Goal: Task Accomplishment & Management: Complete application form

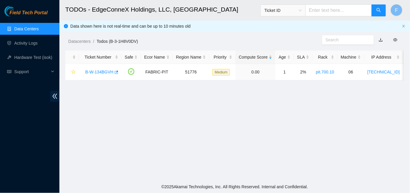
scroll to position [184, 0]
click at [29, 45] on link "Activity Logs" at bounding box center [25, 43] width 23 height 5
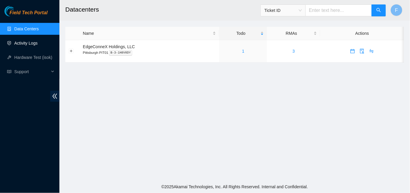
click at [31, 45] on link "Activity Logs" at bounding box center [25, 43] width 23 height 5
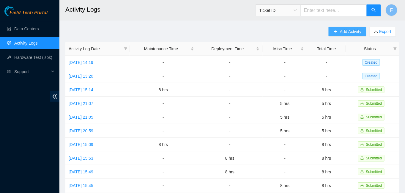
click at [343, 32] on span "Add Activity" at bounding box center [350, 31] width 21 height 7
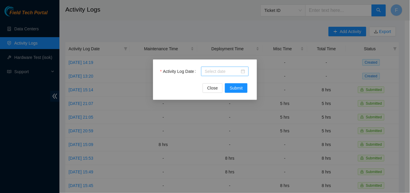
click at [244, 71] on div at bounding box center [225, 71] width 40 height 7
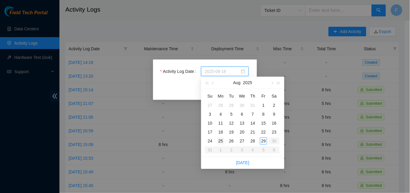
type input "2025-08-25"
click at [222, 140] on div "25" at bounding box center [220, 140] width 7 height 7
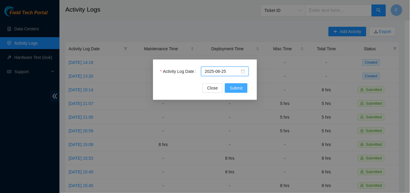
click at [236, 90] on span "Submit" at bounding box center [236, 88] width 13 height 7
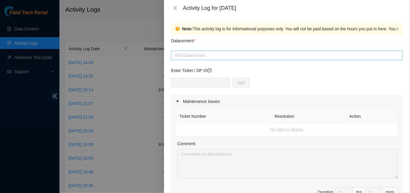
click at [297, 53] on div at bounding box center [287, 55] width 229 height 7
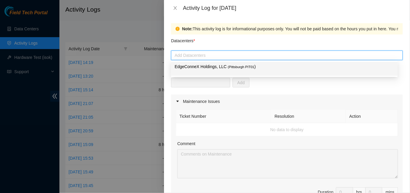
click at [249, 68] on span "( [GEOGRAPHIC_DATA] PIT01" at bounding box center [241, 67] width 27 height 4
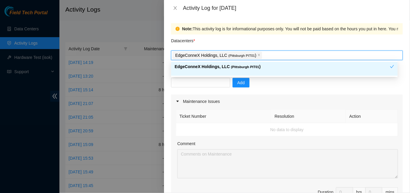
click at [299, 88] on div "Add" at bounding box center [287, 86] width 232 height 17
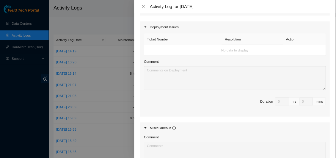
scroll to position [296, 0]
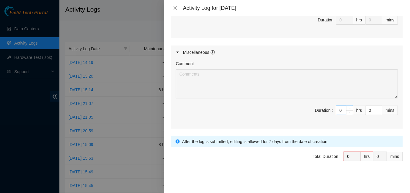
click at [338, 108] on input "0" at bounding box center [345, 110] width 17 height 9
type input "5"
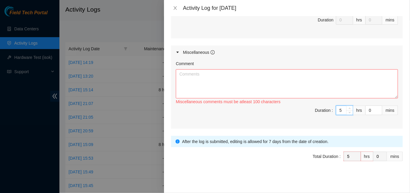
type input "5"
click at [194, 72] on textarea "Comment" at bounding box center [287, 83] width 222 height 29
click at [204, 75] on textarea "Continued to work" at bounding box center [287, 83] width 222 height 29
click at [211, 75] on textarea "Continued work" at bounding box center [287, 83] width 222 height 29
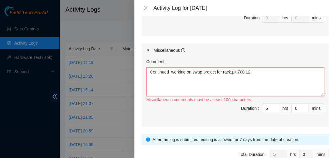
drag, startPoint x: 261, startPoint y: 70, endPoint x: 149, endPoint y: 72, distance: 111.5
click at [149, 72] on textarea "Continued working on swap project for rack.pit.700.12" at bounding box center [235, 81] width 178 height 29
click at [266, 72] on textarea "Continued working on the swap project for the rack.pit.700.12" at bounding box center [235, 81] width 178 height 29
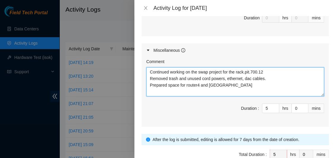
click at [228, 87] on textarea "Continued working on the swap project for the rack.pit.700.12 Removed trash and…" at bounding box center [235, 81] width 178 height 29
type textarea "Continued working on the swap project for the rack.pit.700.12 Removed trash and…"
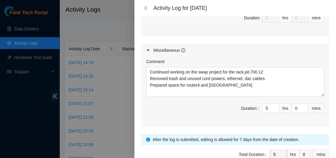
click at [196, 120] on div "Comment Continued working on the swap project for the rack.pit.700.12 Removed t…" at bounding box center [235, 92] width 187 height 70
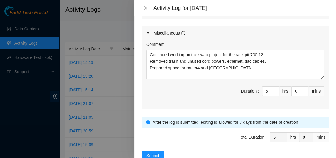
scroll to position [314, 0]
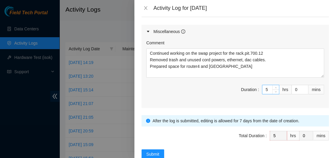
click at [266, 89] on input "5" at bounding box center [270, 89] width 17 height 9
type input "0"
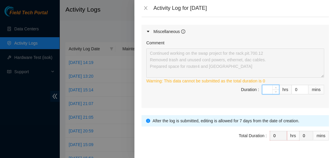
type input "6"
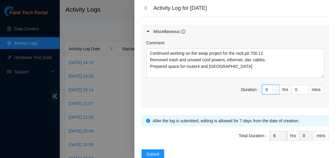
type input "6"
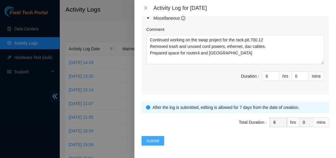
click at [153, 139] on span "Submit" at bounding box center [152, 140] width 13 height 7
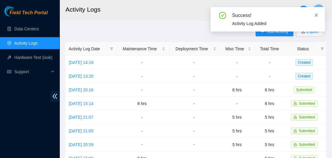
click at [316, 14] on icon "close" at bounding box center [316, 15] width 4 height 4
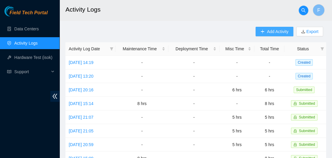
click at [275, 30] on span "Add Activity" at bounding box center [277, 31] width 21 height 7
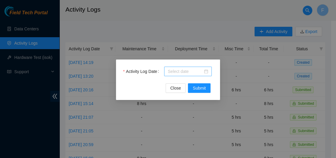
click at [207, 72] on div at bounding box center [188, 71] width 40 height 7
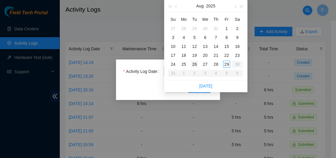
type input "2025-08-26"
click at [194, 63] on div "26" at bounding box center [194, 64] width 7 height 7
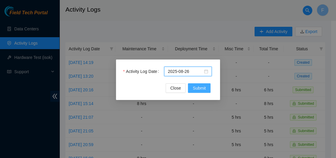
click at [189, 88] on button "Submit" at bounding box center [199, 88] width 23 height 10
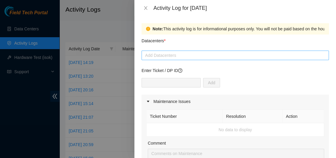
click at [186, 57] on div at bounding box center [235, 55] width 184 height 7
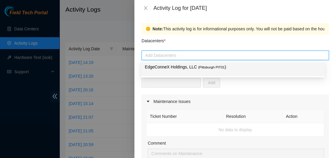
click at [181, 68] on p "EdgeConneX Holdings, LLC ( [GEOGRAPHIC_DATA] PIT01 )" at bounding box center [233, 67] width 176 height 7
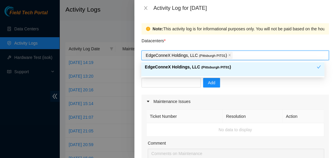
click at [305, 84] on div "Add" at bounding box center [235, 86] width 187 height 17
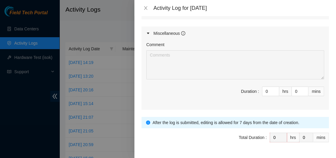
scroll to position [317, 0]
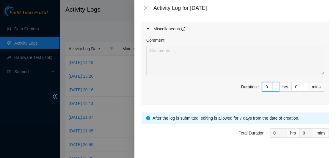
click at [263, 85] on input "0" at bounding box center [270, 86] width 17 height 9
type input "06"
type input "6"
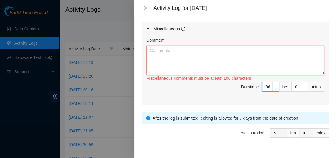
type input "6"
click at [185, 56] on textarea "Comment" at bounding box center [235, 60] width 178 height 29
paste textarea "Continued working on the swap project for the rack.pit.700.12 Removed trash and…"
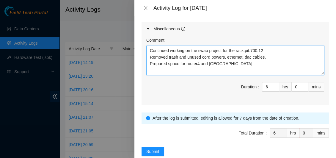
click at [149, 50] on textarea "Continued working on the swap project for the rack.pit.700.12 Removed trash and…" at bounding box center [235, 60] width 178 height 29
click at [238, 50] on textarea "Discussed swap project for the rack.pit.700.12 Removed trash and unused cord po…" at bounding box center [235, 60] width 178 height 29
drag, startPoint x: 268, startPoint y: 57, endPoint x: 150, endPoint y: 55, distance: 118.1
click at [150, 55] on textarea "Discussed swap project for the rack.pit.700.12 with Jared Removed trash and unu…" at bounding box center [235, 60] width 178 height 29
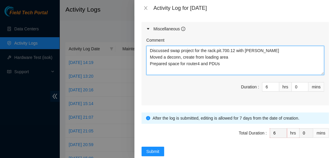
click at [205, 56] on textarea "Discussed swap project for the rack.pit.700.12 with [PERSON_NAME] Moved a decon…" at bounding box center [235, 60] width 178 height 29
click at [205, 58] on textarea "Discussed swap project for the rack.pit.700.12 with [PERSON_NAME] Moved a decon…" at bounding box center [235, 60] width 178 height 29
click at [267, 56] on textarea "Discussed swap project for the rack.pit.700.12 with [PERSON_NAME] Moved a decon…" at bounding box center [235, 60] width 178 height 29
click at [226, 61] on textarea "Discussed swap project for the rack.pit.700.12 with [PERSON_NAME] Moved a decon…" at bounding box center [235, 60] width 178 height 29
drag, startPoint x: 226, startPoint y: 61, endPoint x: 147, endPoint y: 64, distance: 78.8
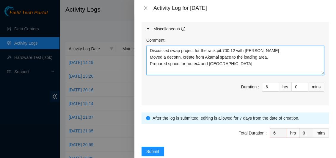
click at [147, 64] on textarea "Discussed swap project for the rack.pit.700.12 with [PERSON_NAME] Moved a decon…" at bounding box center [235, 60] width 178 height 29
click at [173, 63] on textarea "Discussed swap project for the rack.pit.700.12 with [PERSON_NAME] Moved a decon…" at bounding box center [235, 60] width 178 height 29
click at [181, 57] on textarea "Discussed swap project for the rack.pit.700.12 with [PERSON_NAME] Moved a decon…" at bounding box center [235, 60] width 178 height 29
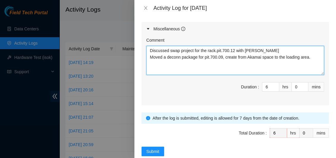
paste textarea "the swap project for the rack.pit.700.12 with [PERSON_NAME]. Moved a decommissi…"
click at [175, 57] on textarea "Discussed the swap project for the rack.pit.700.12 with [PERSON_NAME]. Moved a …" at bounding box center [235, 60] width 178 height 29
click at [179, 56] on textarea "Discussed the swap project for the rack.pit.700.12 with [PERSON_NAME]. Moved a …" at bounding box center [235, 60] width 178 height 29
click at [253, 57] on textarea "Discussed the swap project for the rack.pit.700.12 with [PERSON_NAME]. Moved a …" at bounding box center [235, 60] width 178 height 29
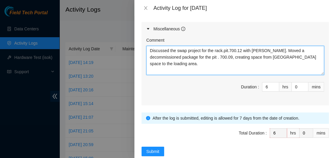
click at [236, 61] on textarea "Discussed the swap project for the rack.pit.700.12 with [PERSON_NAME]. Moved a …" at bounding box center [235, 60] width 178 height 29
paste textarea "."
click at [166, 57] on textarea "Discussed the swap project for the rack.pit.700.12 with [PERSON_NAME]. Moved a …" at bounding box center [235, 60] width 178 height 29
click at [182, 65] on textarea "Discussed the swap project for the rack.pit.700.12 with [PERSON_NAME]. Moved a …" at bounding box center [235, 60] width 178 height 29
paste textarea "rack.pit.700.12 with [PERSON_NAME]. Moved a decommissioned package ready for pi…"
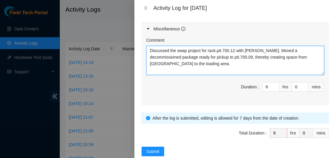
click at [169, 63] on textarea "Discussed the swap project for rack.pit.700.12 with [PERSON_NAME]. Moved a deco…" at bounding box center [235, 60] width 178 height 29
click at [169, 64] on textarea "Discussed the swap project for rack.pit.700.12 with [PERSON_NAME]. Moved a deco…" at bounding box center [235, 60] width 178 height 29
click at [173, 68] on textarea "Discussed the swap project for rack.pit.700.12 with [PERSON_NAME]. Moved a deco…" at bounding box center [235, 60] width 178 height 29
click at [174, 68] on textarea "Discussed the swap project for rack.pit.700.12 with [PERSON_NAME]. Moved a deco…" at bounding box center [235, 60] width 178 height 29
paste textarea "ion with [PERSON_NAME] about a swap project for rack.pit.700.12. Moving an out-…"
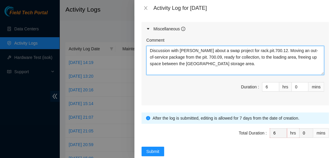
type textarea "Discussion with [PERSON_NAME] about a swap project for rack.pit.700.12. Moving …"
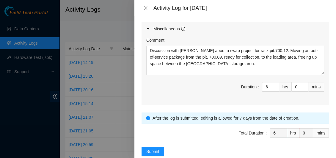
scroll to position [328, 0]
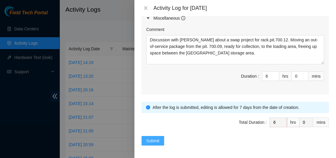
click at [154, 138] on span "Submit" at bounding box center [152, 140] width 13 height 7
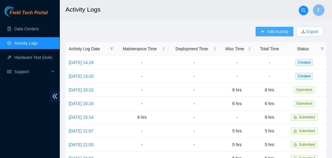
click at [284, 32] on span "Add Activity" at bounding box center [277, 31] width 21 height 7
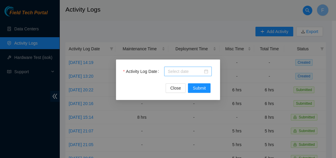
click at [182, 72] on body "Field Tech Portal Data Centers Activity Logs Hardware Test (isok) Support Activ…" at bounding box center [166, 79] width 332 height 158
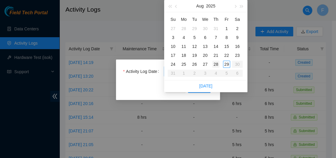
type input "[DATE]"
click at [215, 64] on div "28" at bounding box center [215, 64] width 7 height 7
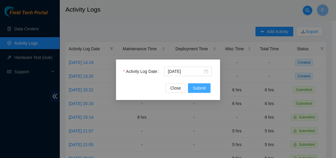
click at [199, 87] on span "Submit" at bounding box center [199, 88] width 13 height 7
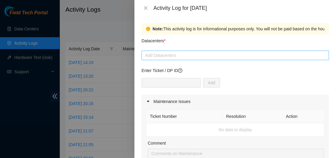
click at [168, 54] on div at bounding box center [235, 55] width 184 height 7
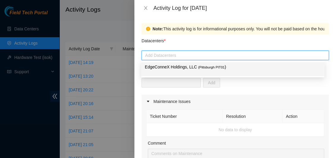
click at [166, 67] on p "EdgeConneX Holdings, LLC ( [GEOGRAPHIC_DATA] PIT01 )" at bounding box center [233, 67] width 176 height 7
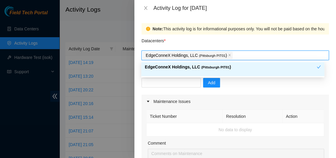
click at [277, 90] on div "Add" at bounding box center [235, 86] width 187 height 17
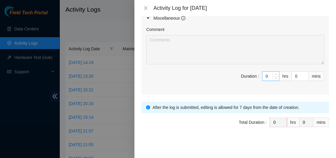
click at [266, 77] on input "0" at bounding box center [270, 76] width 17 height 9
type input "8"
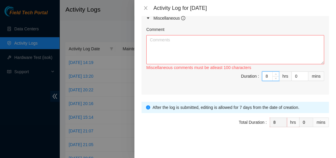
type input "8"
click at [168, 48] on textarea "Comment" at bounding box center [235, 49] width 178 height 29
paste textarea "Discussion with [PERSON_NAME] about a swap project for rack.pit.700.12. Moving …"
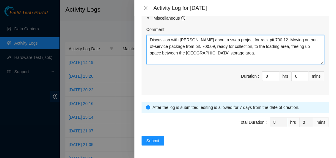
drag, startPoint x: 218, startPoint y: 53, endPoint x: 119, endPoint y: 26, distance: 102.4
click at [119, 26] on div "Activity Log for [DATE] Note: This activity log is for informational purposes o…" at bounding box center [168, 79] width 336 height 158
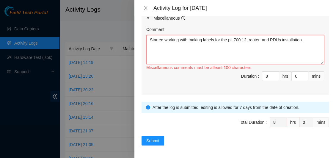
paste textarea "on making labels for the pit.700.12, router, and [GEOGRAPHIC_DATA]"
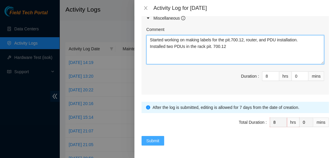
type textarea "Started working on making labels for the pit.700.12, router, and PDU installati…"
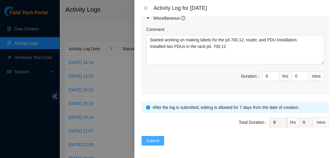
click at [156, 139] on span "Submit" at bounding box center [152, 140] width 13 height 7
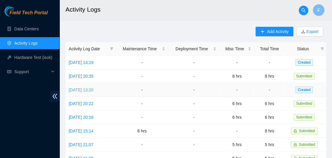
click at [93, 89] on link "[DATE] 13:20" at bounding box center [81, 89] width 25 height 5
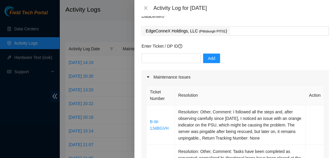
scroll to position [34, 0]
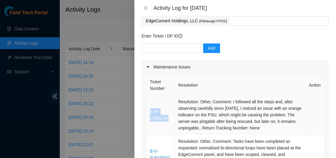
drag, startPoint x: 170, startPoint y: 116, endPoint x: 147, endPoint y: 110, distance: 24.5
click at [147, 110] on td "B-W-134BGVH" at bounding box center [161, 115] width 28 height 40
copy link "B-W-134BGVH"
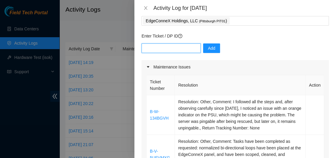
click at [148, 50] on input "text" at bounding box center [171, 48] width 59 height 10
paste input "B-W-134BGVH"
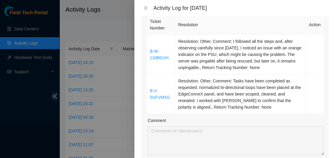
scroll to position [96, 0]
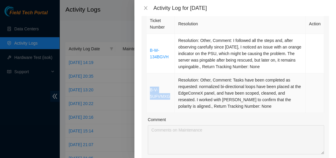
drag, startPoint x: 170, startPoint y: 96, endPoint x: 147, endPoint y: 91, distance: 23.1
click at [147, 91] on td "B-V-5UFVMXG" at bounding box center [161, 93] width 28 height 40
copy link "B-V-5UFVMXG"
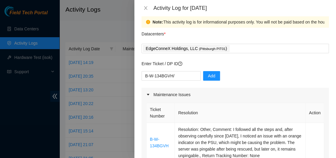
scroll to position [0, 0]
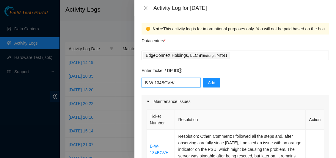
click at [179, 81] on input "B-W-134BGVH/" at bounding box center [171, 83] width 59 height 10
paste input "B-V-5UFVMXG"
type input "B-W-134BGVH/B-V-5UFVMXG"
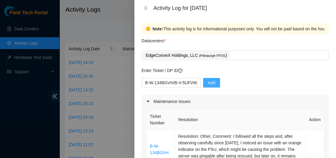
click at [208, 84] on span "Add" at bounding box center [211, 82] width 7 height 7
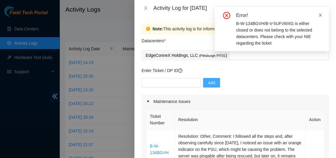
click at [320, 15] on icon "close" at bounding box center [320, 15] width 3 height 3
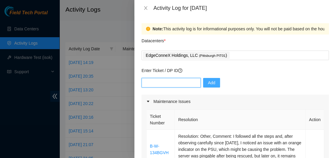
click at [161, 83] on input "text" at bounding box center [171, 83] width 59 height 10
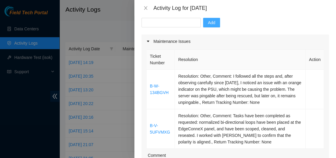
scroll to position [38, 0]
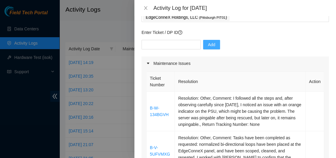
click at [209, 42] on span "Add" at bounding box center [211, 44] width 7 height 7
click at [208, 45] on span "Add" at bounding box center [211, 44] width 7 height 7
drag, startPoint x: 171, startPoint y: 112, endPoint x: 147, endPoint y: 106, distance: 24.8
click at [147, 106] on td "B-W-134BGVH" at bounding box center [161, 112] width 28 height 40
copy link "B-W-134BGVH"
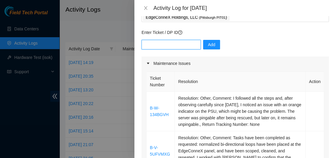
click at [164, 46] on input "text" at bounding box center [171, 45] width 59 height 10
paste input "B-W-134BGVH"
type input "B-W-134BGVH"
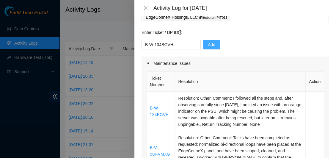
click at [208, 46] on span "Add" at bounding box center [211, 44] width 7 height 7
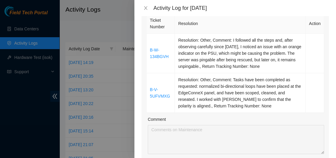
scroll to position [99, 0]
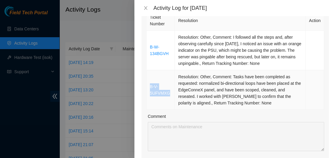
drag, startPoint x: 169, startPoint y: 92, endPoint x: 147, endPoint y: 87, distance: 22.0
click at [147, 87] on td "B-V-5UFVMXG" at bounding box center [161, 90] width 28 height 40
copy link "B-V-5UFVMXG"
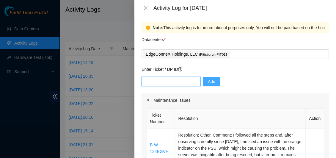
click at [174, 82] on input "text" at bounding box center [171, 82] width 59 height 10
paste input "B-V-5UFVMXG"
type input "B-V-5UFVMXG"
click at [208, 79] on span "Add" at bounding box center [211, 81] width 7 height 7
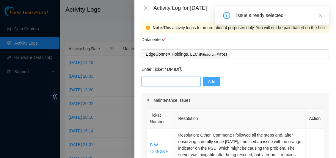
click at [178, 81] on input "text" at bounding box center [171, 82] width 59 height 10
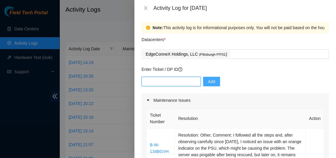
paste input "B-V-5UFVMXG"
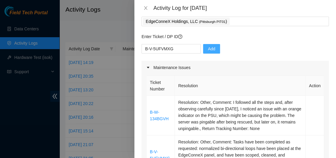
scroll to position [35, 0]
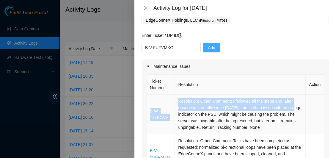
drag, startPoint x: 176, startPoint y: 115, endPoint x: 150, endPoint y: 112, distance: 26.6
click at [150, 112] on tr "B-W-134BGVH Resolution: Other, Comment: I followed all the steps and, after obs…" at bounding box center [236, 115] width 178 height 40
copy tr "B-W-134BGVH Resolution: Other, Comment: I followed all the steps and, after obs…"
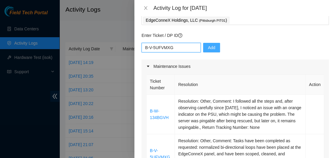
click at [144, 47] on input "B-V-5UFVMXG" at bounding box center [171, 48] width 59 height 10
paste input "B-W-134BGVH Resolution: Other, Comment: I followed all the steps and, after obs…"
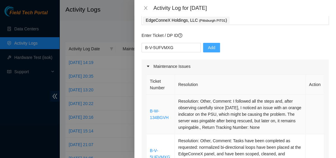
click at [166, 125] on td "B-W-134BGVH" at bounding box center [161, 115] width 28 height 40
drag, startPoint x: 170, startPoint y: 118, endPoint x: 149, endPoint y: 113, distance: 21.5
click at [149, 113] on td "B-W-134BGVH" at bounding box center [161, 115] width 28 height 40
copy link "B-W-134BGVH"
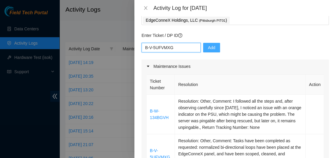
click at [144, 48] on input "B-V-5UFVMXG" at bounding box center [171, 48] width 59 height 10
paste input "B-W-134BGVH"
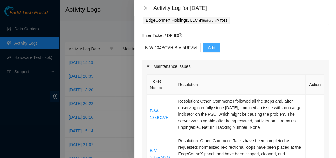
click at [269, 46] on div "B-W-134BGVH;B-V-5UFVMXG Add" at bounding box center [235, 51] width 187 height 17
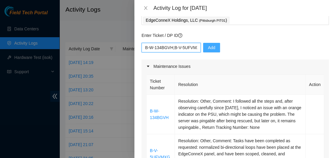
click at [174, 47] on input "B-W-134BGVH;B-V-5UFVMXG" at bounding box center [171, 48] width 59 height 10
type input "B-W-134BGVH; B-V-5UFVMXG"
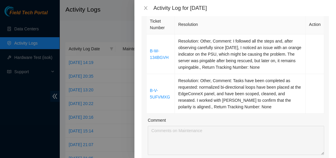
scroll to position [87, 0]
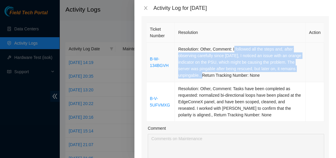
drag, startPoint x: 232, startPoint y: 50, endPoint x: 224, endPoint y: 80, distance: 31.0
click at [224, 80] on td "Resolution: Other, Comment: I followed all the steps and, after observing caref…" at bounding box center [240, 63] width 131 height 40
copy td "followed all the steps and, after observing carefully since [DATE], I noticed a…"
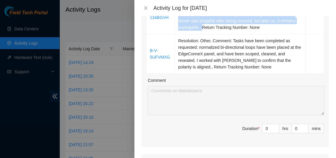
scroll to position [147, 0]
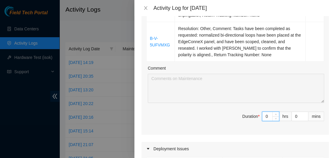
click at [266, 115] on input "0" at bounding box center [270, 116] width 17 height 9
type input "5"
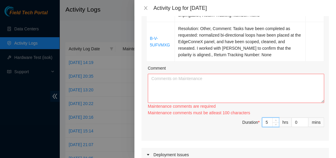
type input "5"
click at [181, 85] on textarea "Comment" at bounding box center [236, 88] width 176 height 29
paste textarea "followed all the steps and, after observing carefully since [DATE], I noticed a…"
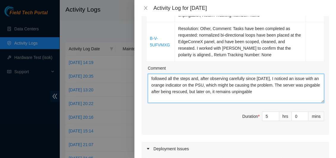
click at [153, 78] on textarea "followed all the steps and, after observing carefully since [DATE], I noticed a…" at bounding box center [236, 88] width 176 height 29
paste textarea "I followed all the steps and, after observing the issue since [DATE], I noticed…"
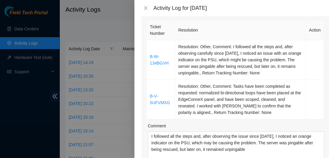
scroll to position [82, 0]
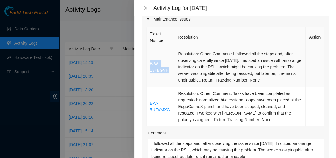
drag, startPoint x: 170, startPoint y: 68, endPoint x: 147, endPoint y: 64, distance: 23.3
click at [147, 64] on td "B-W-134BGVH" at bounding box center [161, 67] width 28 height 40
copy link "B-W-134BGVH"
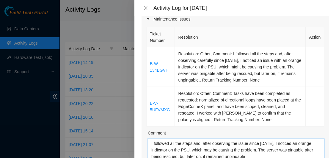
click at [150, 143] on textarea "I followed all the steps and, after observing the issue since [DATE], I noticed…" at bounding box center [236, 153] width 176 height 29
paste textarea "B-W-134BGVH"
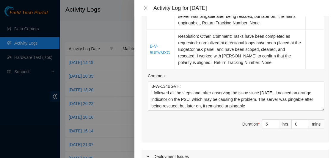
scroll to position [144, 0]
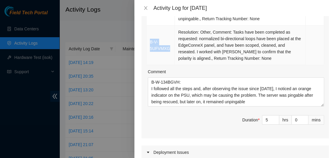
drag, startPoint x: 170, startPoint y: 50, endPoint x: 148, endPoint y: 44, distance: 22.4
click at [148, 44] on td "B-V-5UFVMXG" at bounding box center [161, 46] width 28 height 40
copy link "B-V-5UFVMXG"
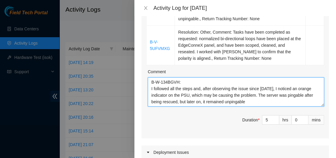
click at [255, 101] on textarea "B-W-134BGVH: I followed all the steps and, after observing the issue since [DAT…" at bounding box center [236, 91] width 176 height 29
paste textarea "B-V-5UFVMXG"
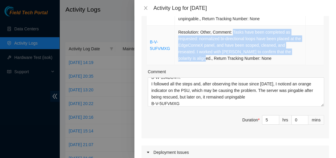
drag, startPoint x: 231, startPoint y: 33, endPoint x: 191, endPoint y: 58, distance: 46.9
click at [191, 58] on td "Resolution: Other, Comment: Tasks have been completed as requested: normalized …" at bounding box center [240, 46] width 131 height 40
copy td "Tasks have been completed as requested: normalized bi-directional loops have be…"
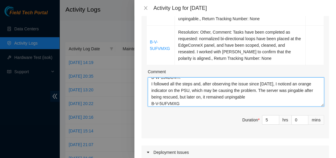
click at [180, 102] on textarea "B-W-134BGVH: I followed all the steps and, after observing the issue since [DAT…" at bounding box center [236, 91] width 176 height 29
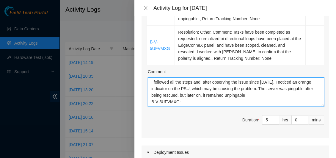
paste textarea "Tasks have been completed as requested: normalized bi-directional loops have be…"
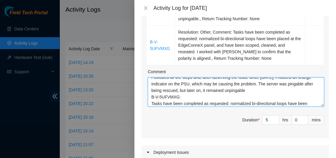
scroll to position [24, 0]
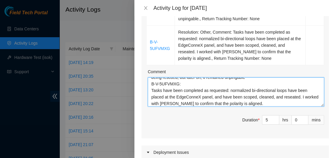
type textarea "B-W-134BGVH: I followed all the steps and, after observing the issue since [DAT…"
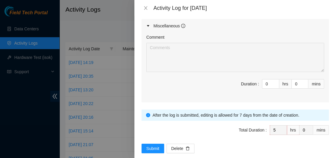
scroll to position [400, 0]
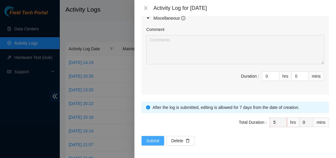
click at [154, 140] on span "Submit" at bounding box center [152, 140] width 13 height 7
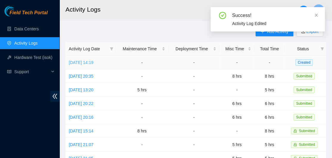
click at [93, 61] on link "[DATE] 14:19" at bounding box center [81, 62] width 25 height 5
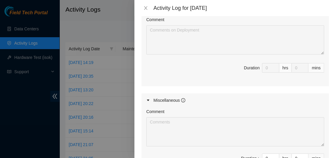
scroll to position [400, 0]
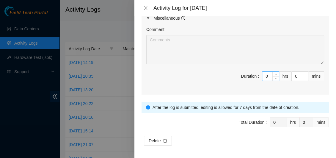
click at [266, 72] on input "0" at bounding box center [270, 76] width 17 height 9
type input "5"
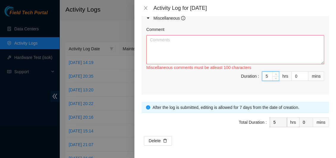
type input "5"
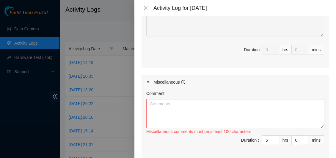
scroll to position [344, 0]
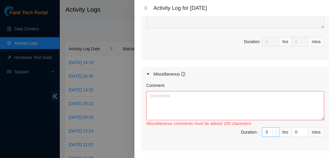
click at [266, 130] on input "5" at bounding box center [270, 132] width 17 height 9
type input "0"
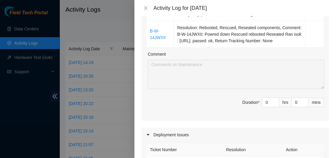
scroll to position [159, 0]
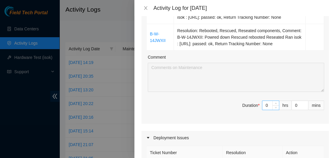
click at [265, 103] on input "0" at bounding box center [270, 105] width 17 height 9
type input "5"
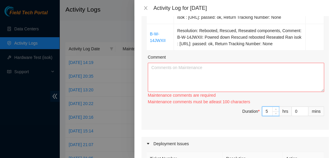
type input "5"
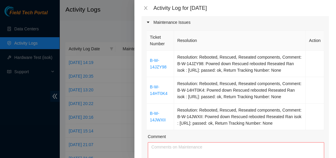
scroll to position [0, 0]
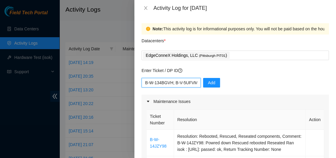
click at [148, 84] on input "B-W-134BGVH; B-V-5UFVMXG" at bounding box center [171, 83] width 59 height 10
type input "B"
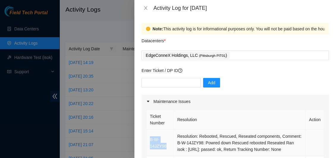
drag, startPoint x: 167, startPoint y: 145, endPoint x: 150, endPoint y: 140, distance: 17.9
click at [150, 140] on td "B-W-14JZY98" at bounding box center [160, 143] width 27 height 26
click at [153, 85] on input "text" at bounding box center [171, 83] width 59 height 10
paste input "B-W-14JZY98"
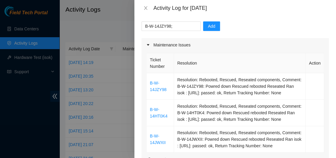
scroll to position [59, 0]
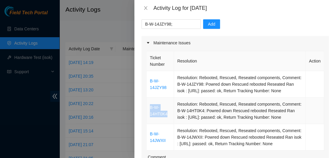
drag, startPoint x: 169, startPoint y: 116, endPoint x: 150, endPoint y: 109, distance: 20.0
click at [150, 109] on td "B-W-14HT0K4" at bounding box center [160, 111] width 27 height 26
click at [175, 25] on input "B-W-14JZY98;" at bounding box center [171, 24] width 59 height 10
paste input "B-W-14HT0K4"
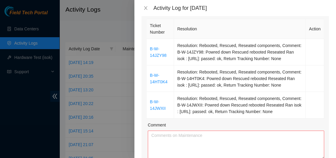
scroll to position [96, 0]
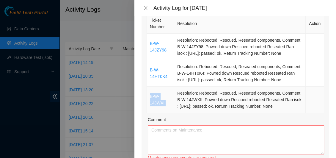
drag, startPoint x: 168, startPoint y: 104, endPoint x: 149, endPoint y: 98, distance: 20.6
click at [149, 98] on td "B-W-14JWXII" at bounding box center [160, 100] width 27 height 26
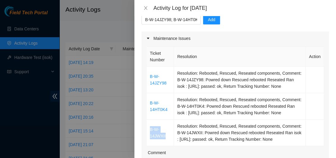
scroll to position [28, 0]
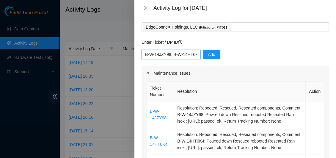
click at [194, 56] on input "B-W-14JZY98; B-W-14HT0K4;" at bounding box center [171, 55] width 59 height 10
click at [194, 54] on input "B-W-14JZY98; B-W-14HT0K4;" at bounding box center [171, 55] width 59 height 10
click at [194, 55] on input "B-W-14JZY98; B-W-14HT0K4;" at bounding box center [171, 55] width 59 height 10
click at [178, 55] on input "B-W-14JZY98; B-W-14HT0K4;" at bounding box center [171, 55] width 59 height 10
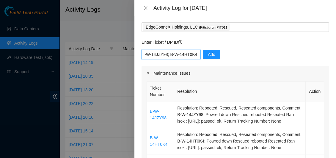
scroll to position [0, 4]
paste input "B-W-14JWXII"
type input "B-W-14JZY98; B-W-14HT0K4 and B-W-14JWXII"
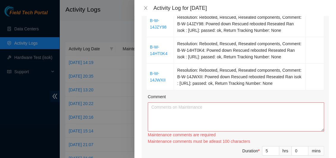
scroll to position [136, 0]
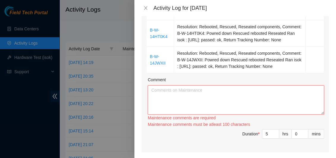
click at [180, 94] on textarea "Comment" at bounding box center [236, 99] width 176 height 29
paste textarea "B-W-14JZY98; B-W-14HT0K4 and B-W-14JWXII"
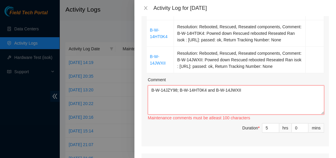
click at [178, 90] on textarea "B-W-14JZY98; B-W-14HT0K4 and B-W-14JWXII" at bounding box center [236, 99] width 176 height 29
click at [178, 97] on textarea "B-W-14JZY98: B-W-14HT0K4 and B-W-14JWXII" at bounding box center [236, 99] width 176 height 29
click at [177, 101] on textarea "B-W-14JZY98: B-W-14HT0K4 : B-W-14JWXII" at bounding box center [236, 99] width 176 height 29
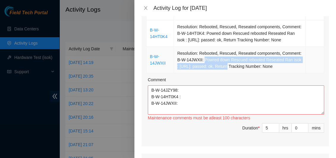
drag, startPoint x: 203, startPoint y: 60, endPoint x: 225, endPoint y: 70, distance: 23.9
click at [225, 70] on td "Resolution: Rebooted, Rescued, Reseated components, Comment: B-W-14JWXII: Powre…" at bounding box center [240, 60] width 132 height 26
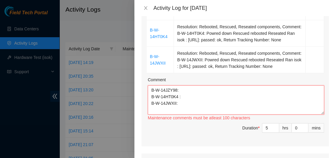
click at [157, 110] on textarea "B-W-14JZY98: B-W-14HT0K4 : B-W-14JWXII:" at bounding box center [236, 99] width 176 height 29
paste textarea "Powred down Rescued rebooted Reseated Ran isok : [URL]: passed: ok"
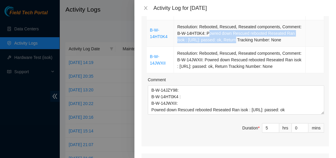
drag, startPoint x: 206, startPoint y: 33, endPoint x: 233, endPoint y: 41, distance: 28.5
click at [233, 41] on td "Resolution: Rebooted, Rescued, Reseated components, Comment: B-W-14HT0K4: Powre…" at bounding box center [240, 33] width 132 height 26
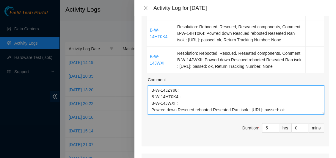
click at [178, 96] on textarea "B-W-14JZY98: B-W-14HT0K4 : B-W-14JWXII: Powred down Rescued rebooted Reseated R…" at bounding box center [236, 99] width 176 height 29
click at [185, 97] on textarea "B-W-14JZY98: B-W-14HT0K4: B-W-14JWXII: Powred down Rescued rebooted Reseated Ra…" at bounding box center [236, 99] width 176 height 29
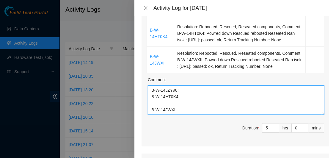
paste textarea "owred down Rescued rebooted Reseated Ran isok : [URL]: passed: ok"
click at [151, 104] on textarea "B-W-14JZY98: B-W-14HT0K4: owred down Rescued rebooted Reseated Ran isok : [URL]…" at bounding box center [236, 99] width 176 height 29
click at [178, 103] on textarea "B-W-14JZY98: B-W-14HT0K4: Powred down Rescued, rebooted Reseated Ran isok : [UR…" at bounding box center [236, 99] width 176 height 29
click at [169, 110] on textarea "B-W-14JZY98: B-W-14HT0K4: Powred down Rescued, rebooted Reseated Ran isok : [UR…" at bounding box center [236, 99] width 176 height 29
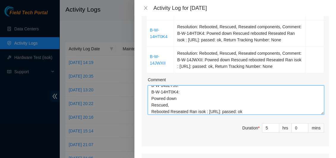
click at [170, 112] on textarea "B-W-14JZY98: B-W-14HT0K4: Powred down Rescued, Rebooted Reseated Ran isok : [UR…" at bounding box center [236, 99] width 176 height 29
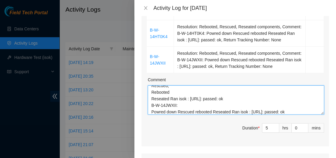
scroll to position [26, 0]
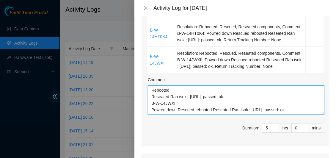
click at [169, 97] on textarea "B-W-14JZY98: B-W-14HT0K4: Powred down Rescued, Rebooted Reseated Ran isok : [UR…" at bounding box center [236, 99] width 176 height 29
click at [178, 109] on textarea "B-W-14JZY98: B-W-14HT0K4: Powred down Rescued, Rebooted Reseated Ran isok : [UR…" at bounding box center [236, 99] width 176 height 29
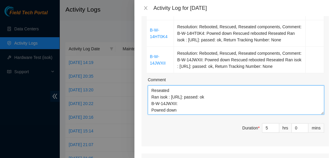
scroll to position [37, 0]
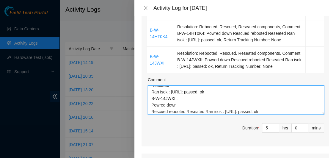
click at [168, 110] on textarea "B-W-14JZY98: B-W-14HT0K4: Powred down Rescued, Rebooted Reseated Ran isok : [UR…" at bounding box center [236, 99] width 176 height 29
click at [170, 111] on textarea "B-W-14JZY98: B-W-14HT0K4: Powred down Rescued, Rebooted Reseated Ran isok : [UR…" at bounding box center [236, 99] width 176 height 29
click at [153, 110] on textarea "B-W-14JZY98: B-W-14HT0K4: Powred down Rescued, Rebooted Reseated Ran isok : [UR…" at bounding box center [236, 99] width 176 height 29
click at [170, 111] on textarea "B-W-14JZY98: B-W-14HT0K4: Powred down Rescued, Rebooted Reseated Ran isok : [UR…" at bounding box center [236, 99] width 176 height 29
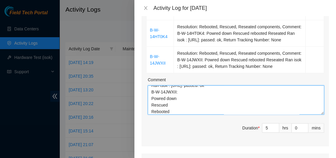
scroll to position [51, 0]
click at [169, 111] on textarea "B-W-14JZY98: B-W-14HT0K4: Powred down Rescued, Rebooted Reseated Ran isok : [UR…" at bounding box center [236, 99] width 176 height 29
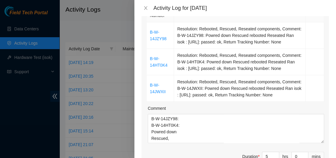
scroll to position [103, 0]
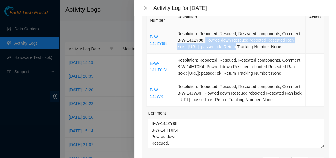
drag, startPoint x: 203, startPoint y: 40, endPoint x: 225, endPoint y: 47, distance: 22.7
click at [225, 47] on td "Resolution: Rebooted, Rescued, Reseated components, Comment: B-W-14JZY98: Powre…" at bounding box center [240, 40] width 132 height 26
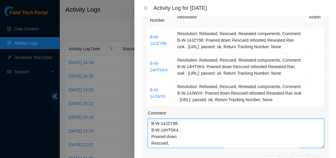
click at [178, 124] on textarea "B-W-14JZY98: B-W-14HT0K4: Powred down Rescued, Rebooted Reseated Ran isok : [UR…" at bounding box center [236, 133] width 176 height 29
paste textarea "Powred down Rescued rebooted Reseated Ran isok : [URL]: passed: ok"
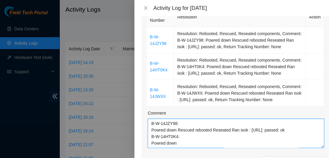
click at [178, 129] on textarea "B-W-14JZY98: Powred down Rescued rebooted Reseated Ran isok : [URL]: passed: ok…" at bounding box center [236, 133] width 176 height 29
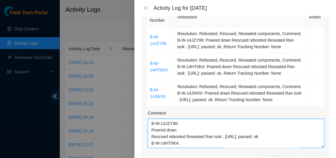
click at [168, 136] on textarea "B-W-14JZY98: Powred down Rescued rebooted Reseated Ran isok : [URL]: passed: ok…" at bounding box center [236, 133] width 176 height 29
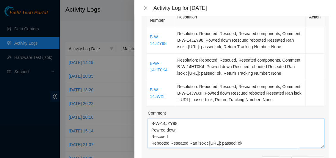
click at [171, 142] on textarea "B-W-14JZY98: Powred down Rescued Rebooted Reseated Ran isok : [URL]: passed: ok…" at bounding box center [236, 133] width 176 height 29
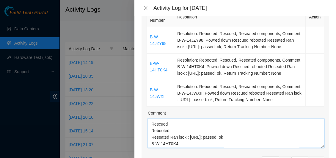
scroll to position [15, 0]
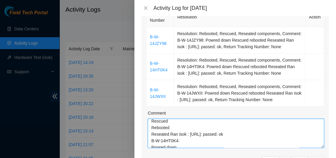
click at [170, 133] on textarea "B-W-14JZY98: Powred down Rescued Rebooted Reseated Ran isok : [URL]: passed: ok…" at bounding box center [236, 133] width 176 height 29
click at [169, 134] on textarea "B-W-14JZY98: Powred down Rescued Rebooted Reseated R an isok : [URL]: passed: o…" at bounding box center [236, 133] width 176 height 29
click at [155, 140] on textarea "B-W-14JZY98: Powred down Rescued Rebooted Reseated R an isok : [URL]: passed: o…" at bounding box center [236, 133] width 176 height 29
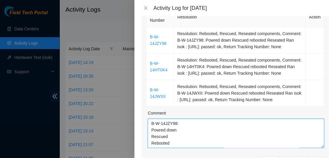
scroll to position [92, 0]
type textarea "B-W-14JZY98: Powred down Rescued Rebooted Reseated Ran isok : [URL]: passed: ok…"
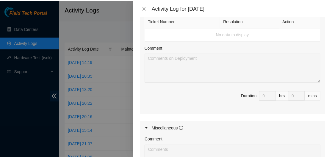
scroll to position [400, 0]
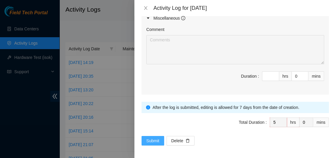
click at [154, 139] on span "Submit" at bounding box center [152, 140] width 13 height 7
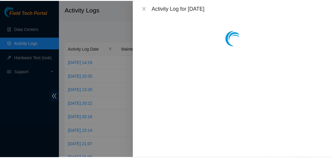
scroll to position [0, 0]
